Goal: Transaction & Acquisition: Book appointment/travel/reservation

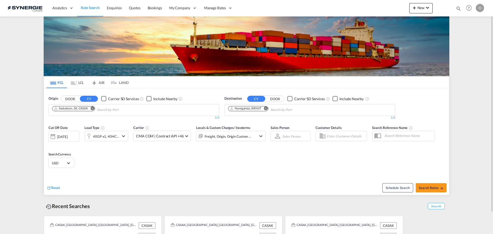
click at [459, 9] on md-icon "icon-magnify" at bounding box center [459, 9] width 6 height 6
click at [371, 10] on select "Bookings Quotes Enquiries" at bounding box center [376, 8] width 24 height 9
select select "Quotes"
click at [364, 4] on select "Bookings Quotes Enquiries" at bounding box center [376, 8] width 24 height 9
click at [410, 8] on input at bounding box center [420, 8] width 64 height 9
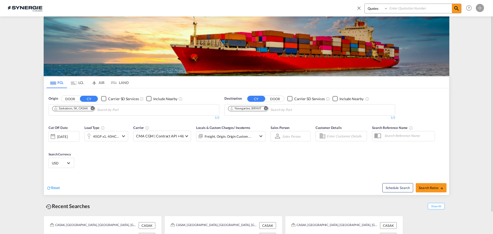
paste input "SYC000015426"
type input "SYC000015426"
click at [457, 11] on md-icon "icon-magnify" at bounding box center [456, 8] width 6 height 6
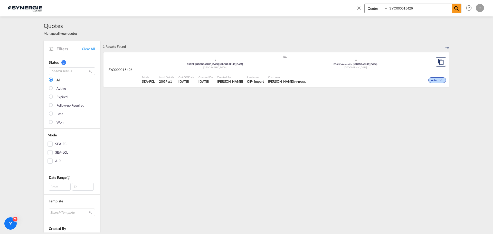
click at [252, 83] on div "CIF" at bounding box center [249, 81] width 5 height 5
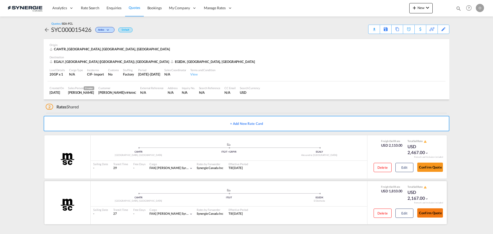
click at [430, 214] on button "Confirm Quote" at bounding box center [430, 212] width 26 height 9
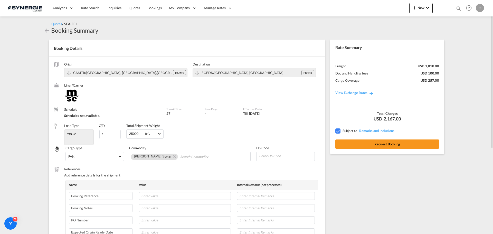
click at [47, 28] on md-icon "icon-arrow-left" at bounding box center [47, 30] width 6 height 6
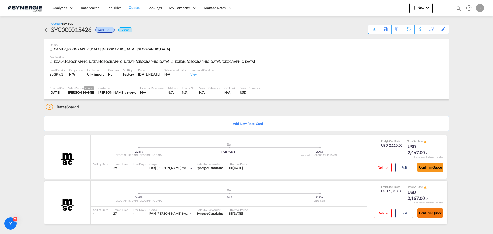
click at [433, 213] on button "Confirm Quote" at bounding box center [430, 212] width 26 height 9
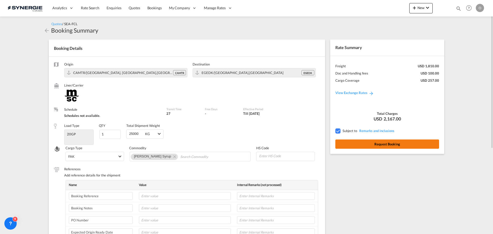
click at [386, 142] on button "Request Booking" at bounding box center [387, 143] width 104 height 9
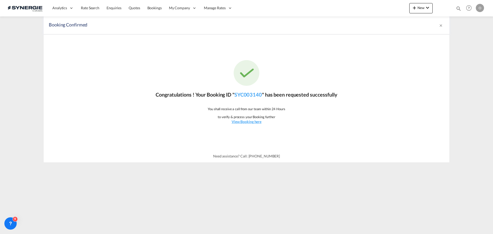
drag, startPoint x: 199, startPoint y: 124, endPoint x: 212, endPoint y: 143, distance: 22.5
drag, startPoint x: 212, startPoint y: 143, endPoint x: 346, endPoint y: 143, distance: 134.5
click at [352, 143] on div "Congratulations ! Your Booking ID " SYC003140 " has been requested successfully…" at bounding box center [247, 92] width 406 height 116
click at [248, 121] on u "View Booking here" at bounding box center [247, 121] width 30 height 4
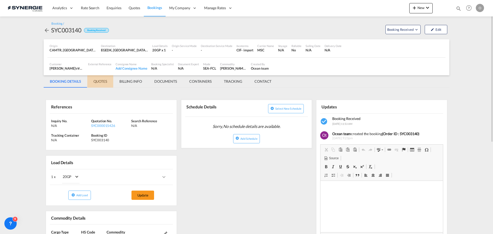
drag, startPoint x: 99, startPoint y: 82, endPoint x: 105, endPoint y: 85, distance: 7.1
click at [99, 83] on md-tab-item "QUOTES" at bounding box center [100, 81] width 26 height 12
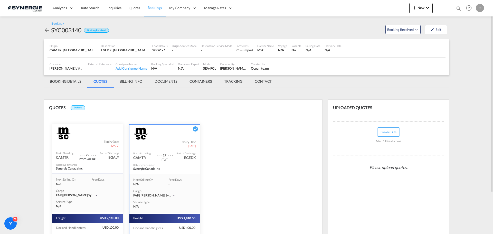
scroll to position [50, 0]
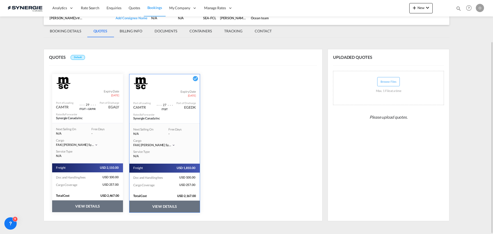
click at [155, 206] on button "VIEW DETAILS" at bounding box center [164, 206] width 70 height 12
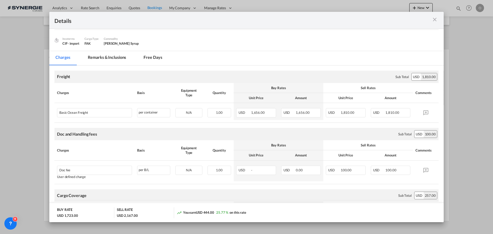
scroll to position [3, 0]
